Goal: Task Accomplishment & Management: Manage account settings

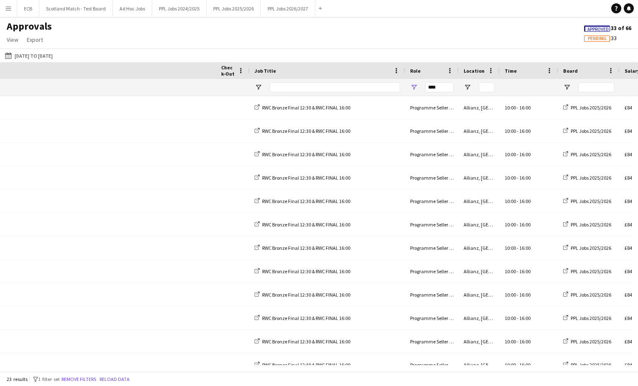
scroll to position [0, 308]
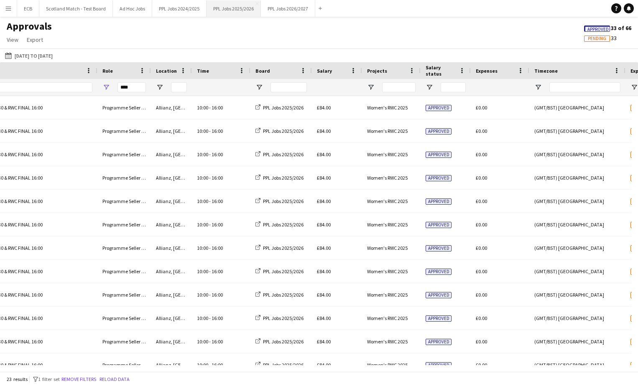
click at [236, 8] on button "PPL Jobs 2025/2026 Close" at bounding box center [234, 8] width 54 height 16
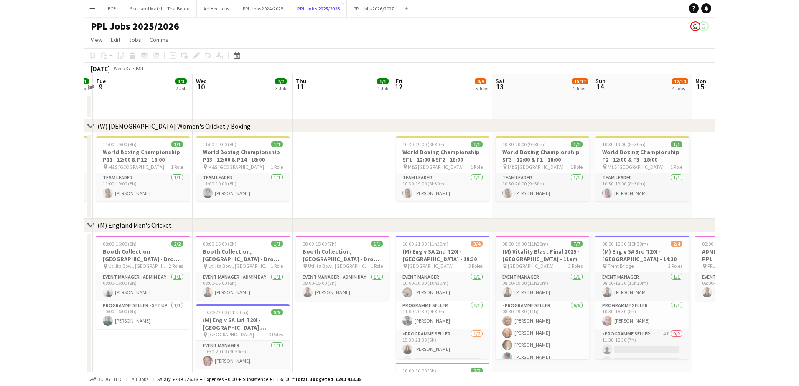
scroll to position [0, 191]
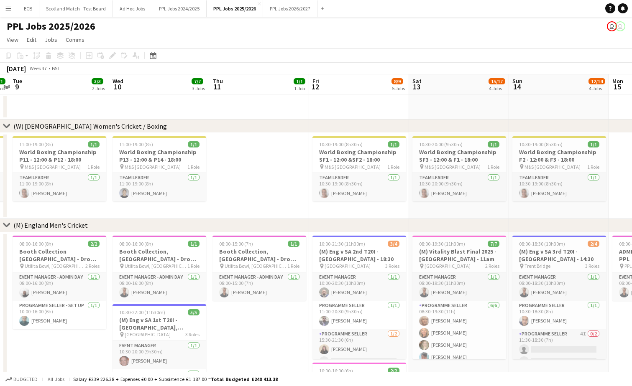
click at [543, 32] on div "PPL Jobs 2025/2026 user user" at bounding box center [316, 25] width 632 height 16
click at [9, 10] on app-icon "Menu" at bounding box center [8, 8] width 7 height 7
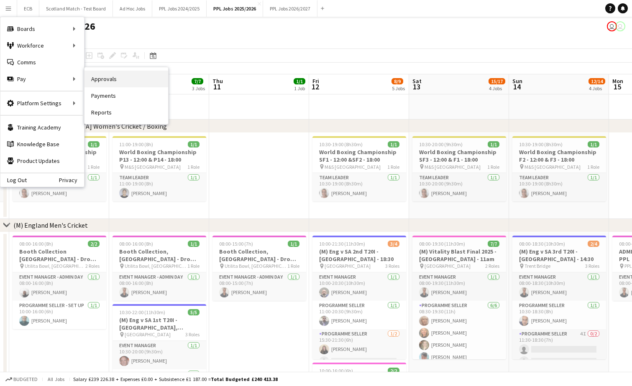
click at [116, 80] on link "Approvals" at bounding box center [126, 79] width 84 height 17
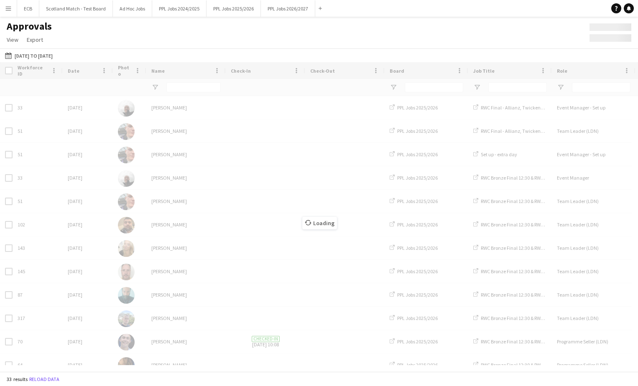
type input "****"
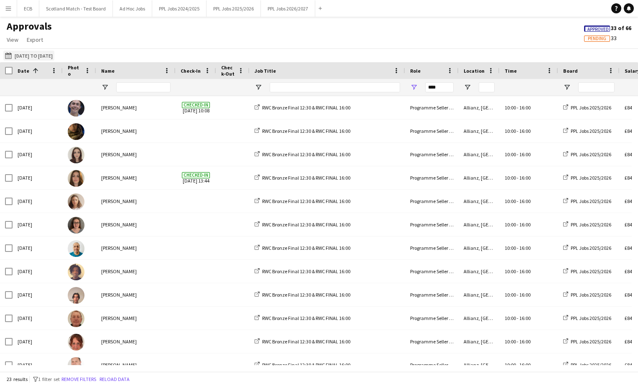
click at [32, 56] on button "[DATE] to [DATE] [DATE] to [DATE]" at bounding box center [28, 56] width 51 height 10
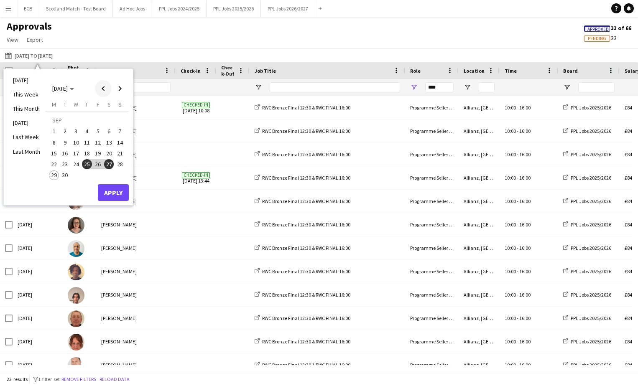
click at [99, 89] on span "Previous month" at bounding box center [103, 88] width 17 height 17
click at [116, 117] on span "1" at bounding box center [120, 122] width 10 height 12
click at [120, 88] on span "Next month" at bounding box center [120, 88] width 17 height 17
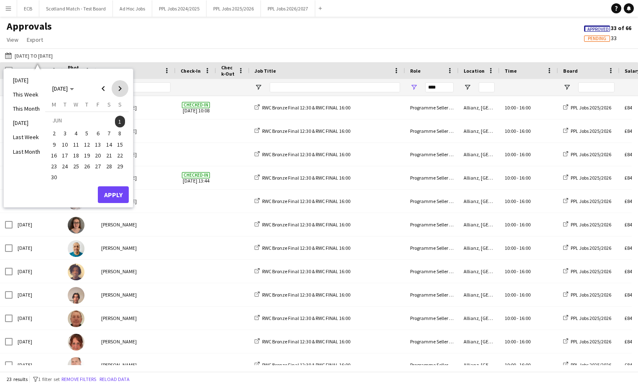
click at [120, 88] on span "Next month" at bounding box center [120, 88] width 17 height 17
click at [53, 175] on span "29" at bounding box center [54, 176] width 10 height 10
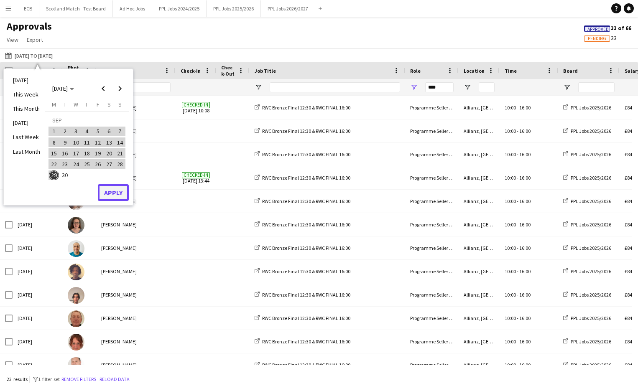
click at [113, 193] on button "Apply" at bounding box center [113, 192] width 31 height 17
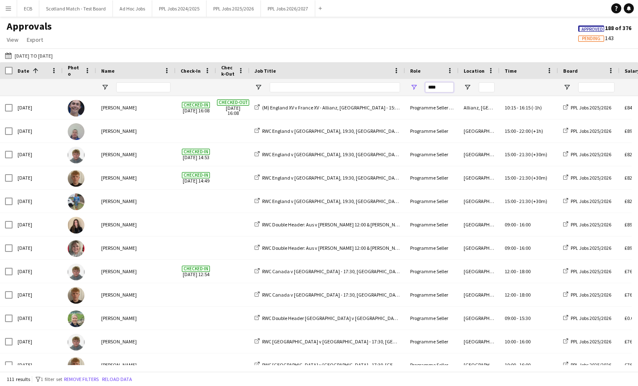
drag, startPoint x: 439, startPoint y: 92, endPoint x: 408, endPoint y: 89, distance: 31.0
click at [408, 89] on div "****" at bounding box center [432, 87] width 54 height 17
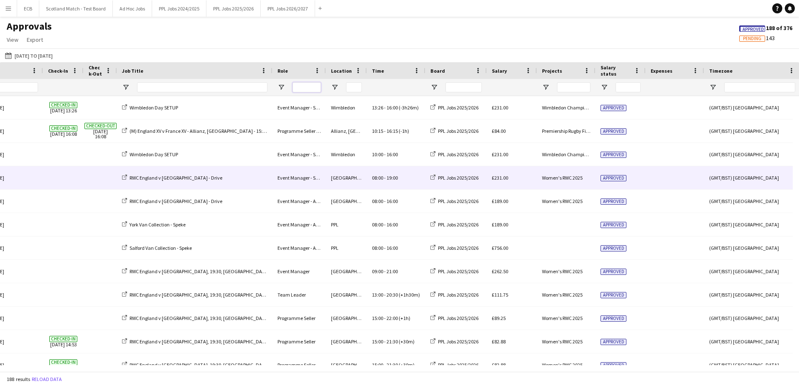
scroll to position [0, 195]
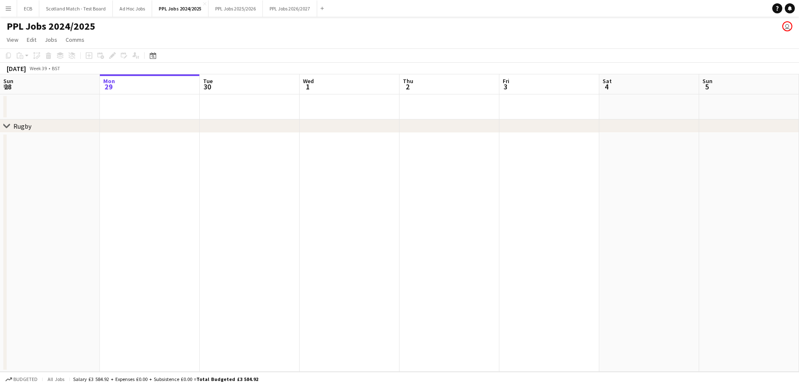
click at [4, 8] on button "Menu" at bounding box center [8, 8] width 17 height 17
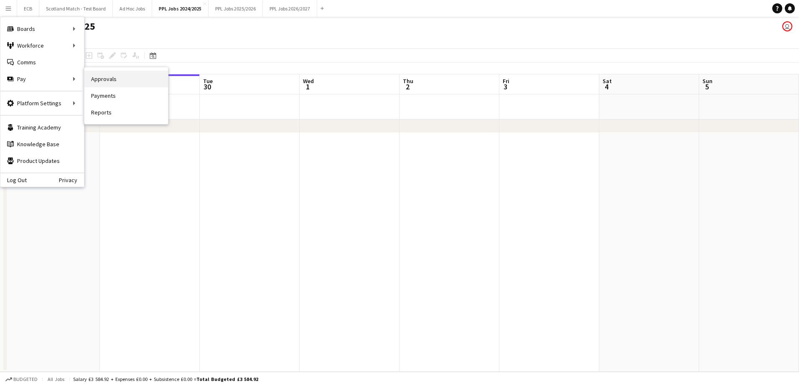
click at [106, 76] on link "Approvals" at bounding box center [126, 79] width 84 height 17
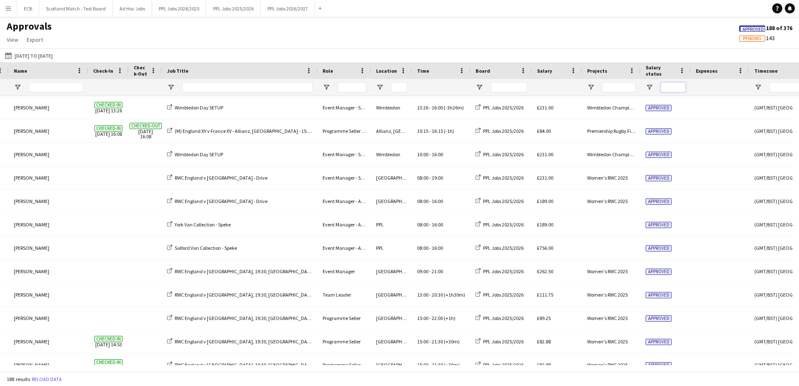
click at [637, 83] on input "Salary status Filter Input" at bounding box center [673, 87] width 25 height 10
click at [637, 87] on span "Open Filter Menu" at bounding box center [650, 88] width 8 height 8
type input "***"
click at [623, 45] on div "Approvals View Customise view Customise filters Reset Filters Reset View Reset …" at bounding box center [399, 34] width 799 height 28
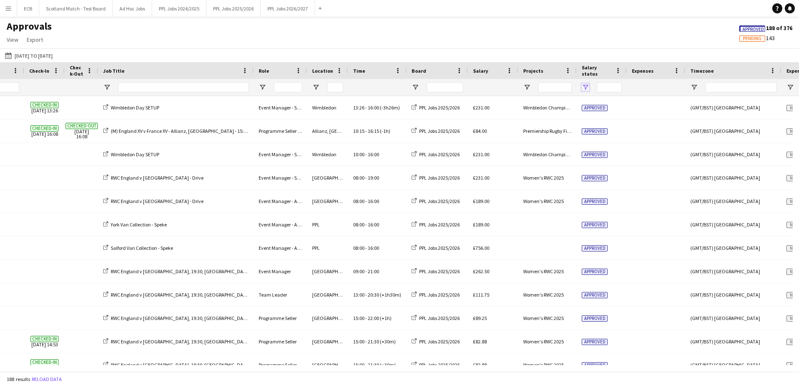
click at [586, 88] on span "Open Filter Menu" at bounding box center [586, 88] width 8 height 8
click at [514, 35] on div "Approvals View Customise view Customise filters Reset Filters Reset View Reset …" at bounding box center [399, 34] width 799 height 28
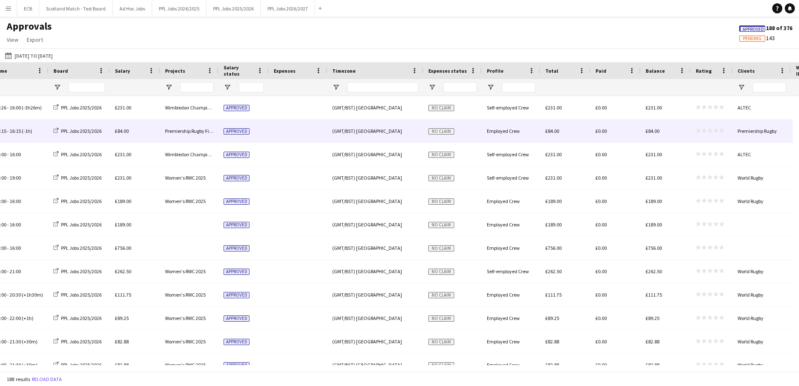
scroll to position [0, 566]
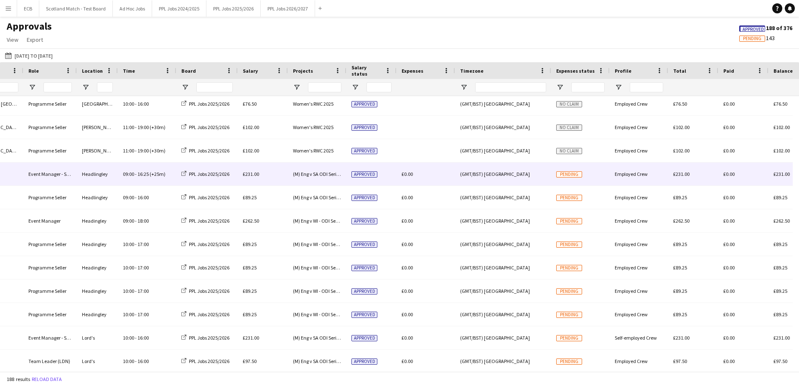
click at [587, 171] on div "Pending" at bounding box center [580, 174] width 59 height 23
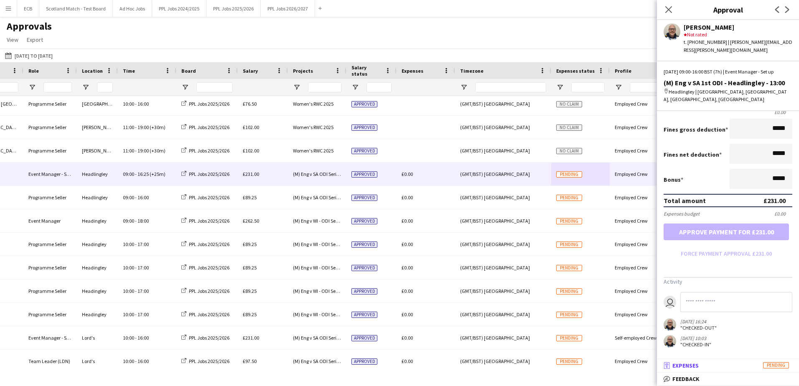
click at [637, 367] on mat-panel-title "receipt Expenses Pending" at bounding box center [726, 366] width 139 height 8
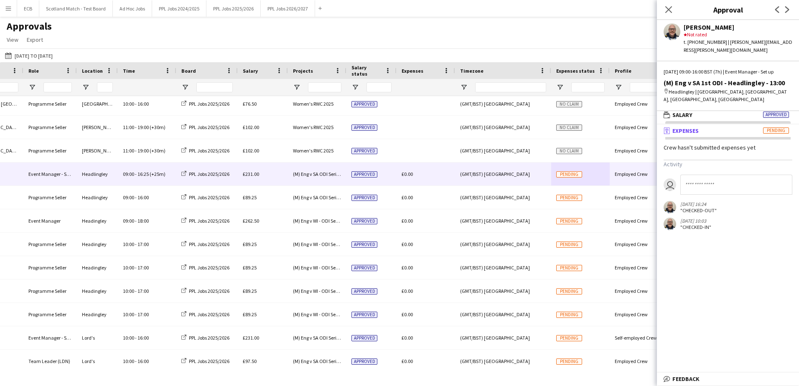
click at [573, 23] on div "Approvals View Customise view Customise filters Reset Filters Reset View Reset …" at bounding box center [399, 34] width 799 height 28
